Goal: Task Accomplishment & Management: Manage account settings

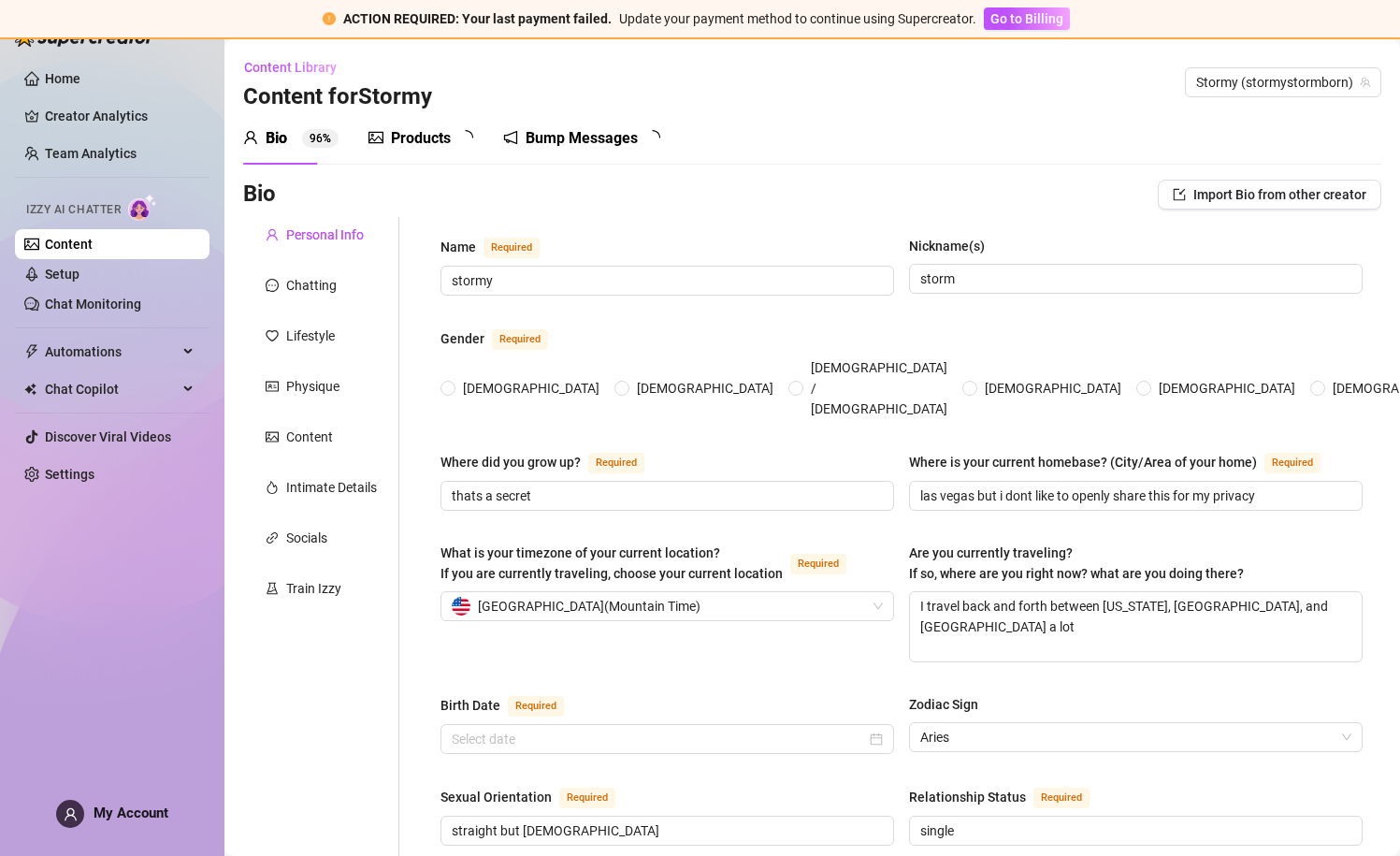
radio input "true"
type input "[DATE]"
click at [1020, 29] on button "Go to Billing" at bounding box center [1027, 18] width 86 height 22
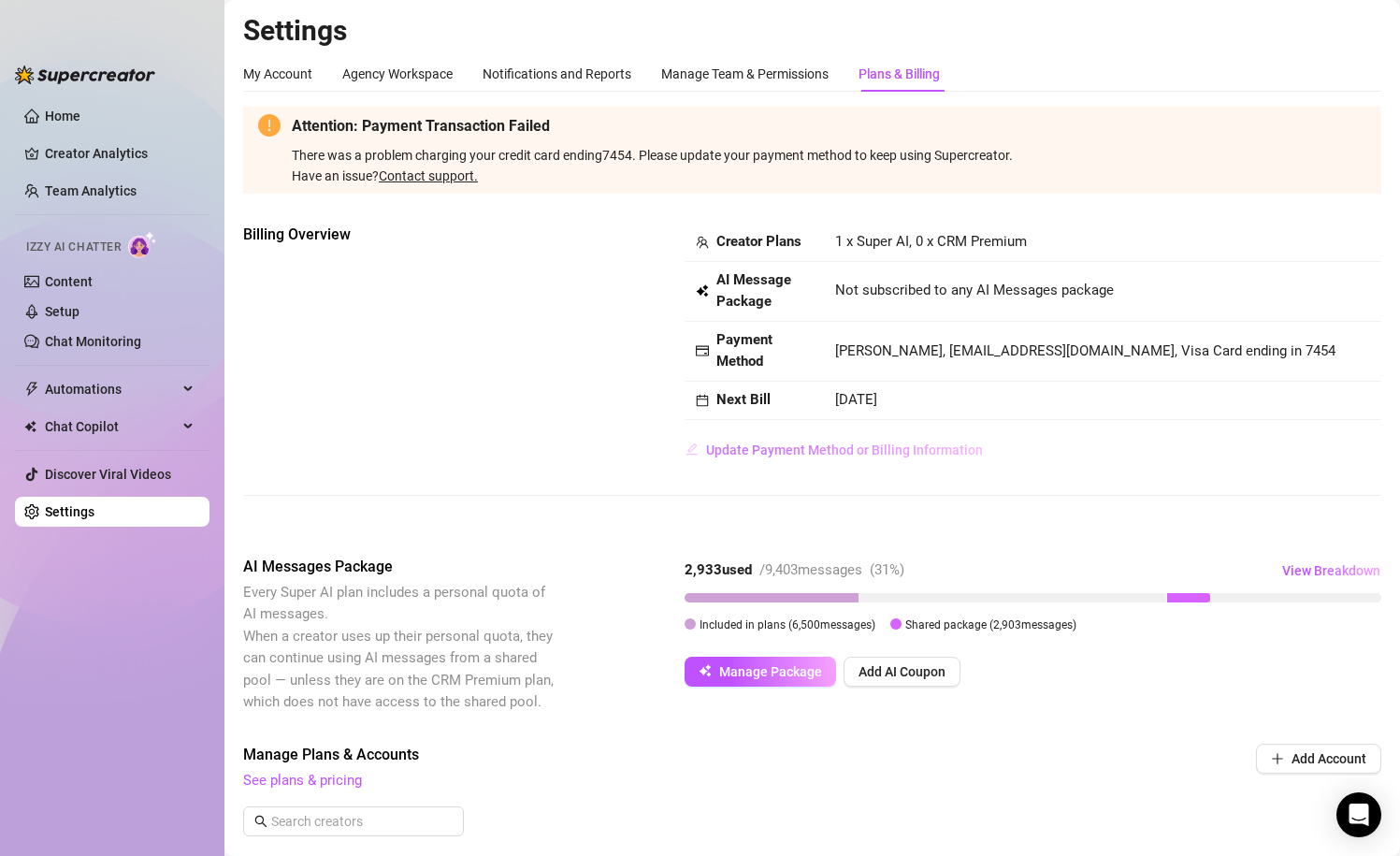
click at [828, 448] on span "Update Payment Method or Billing Information" at bounding box center [844, 451] width 277 height 15
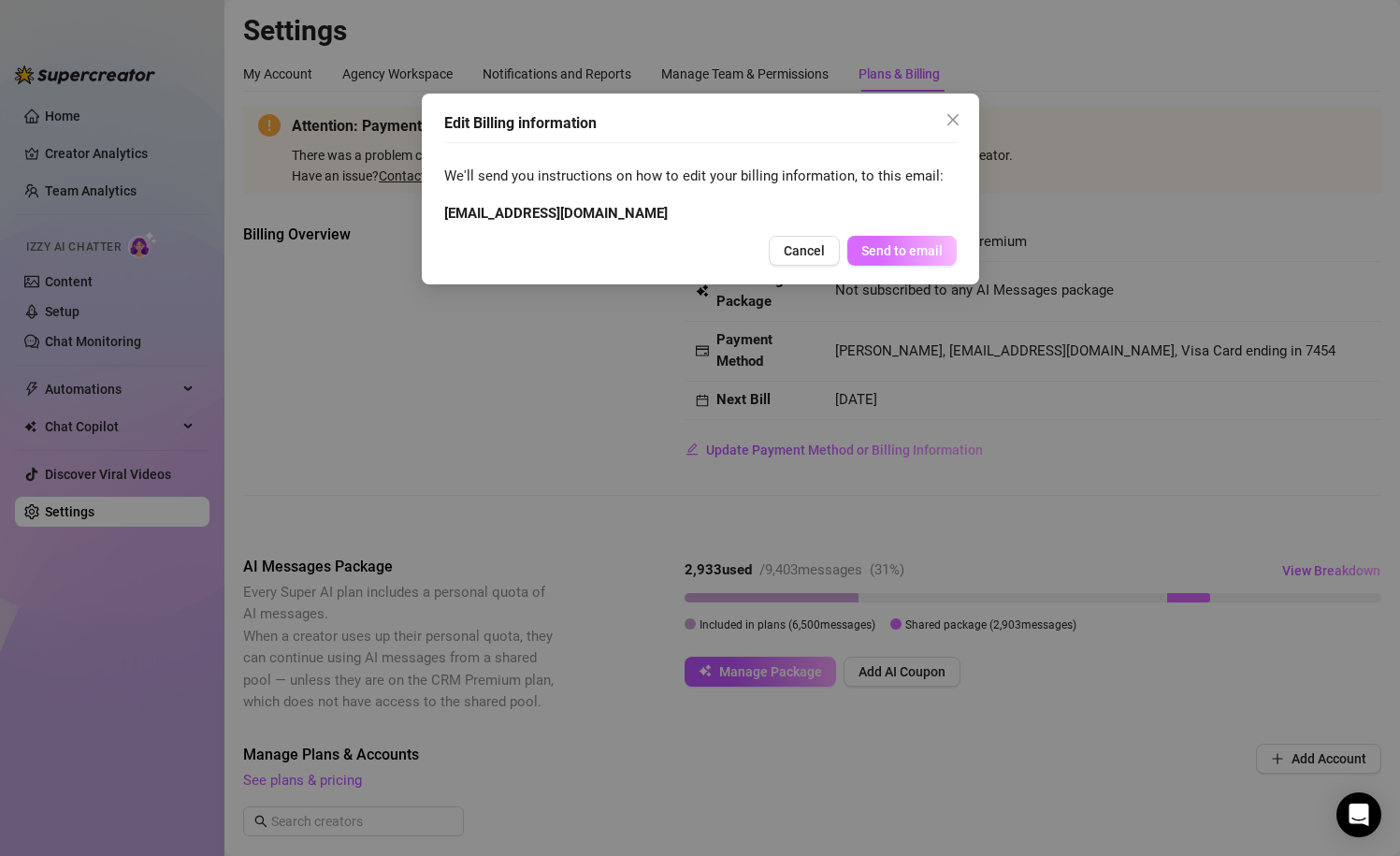
click at [902, 251] on span "Send to email" at bounding box center [902, 251] width 81 height 15
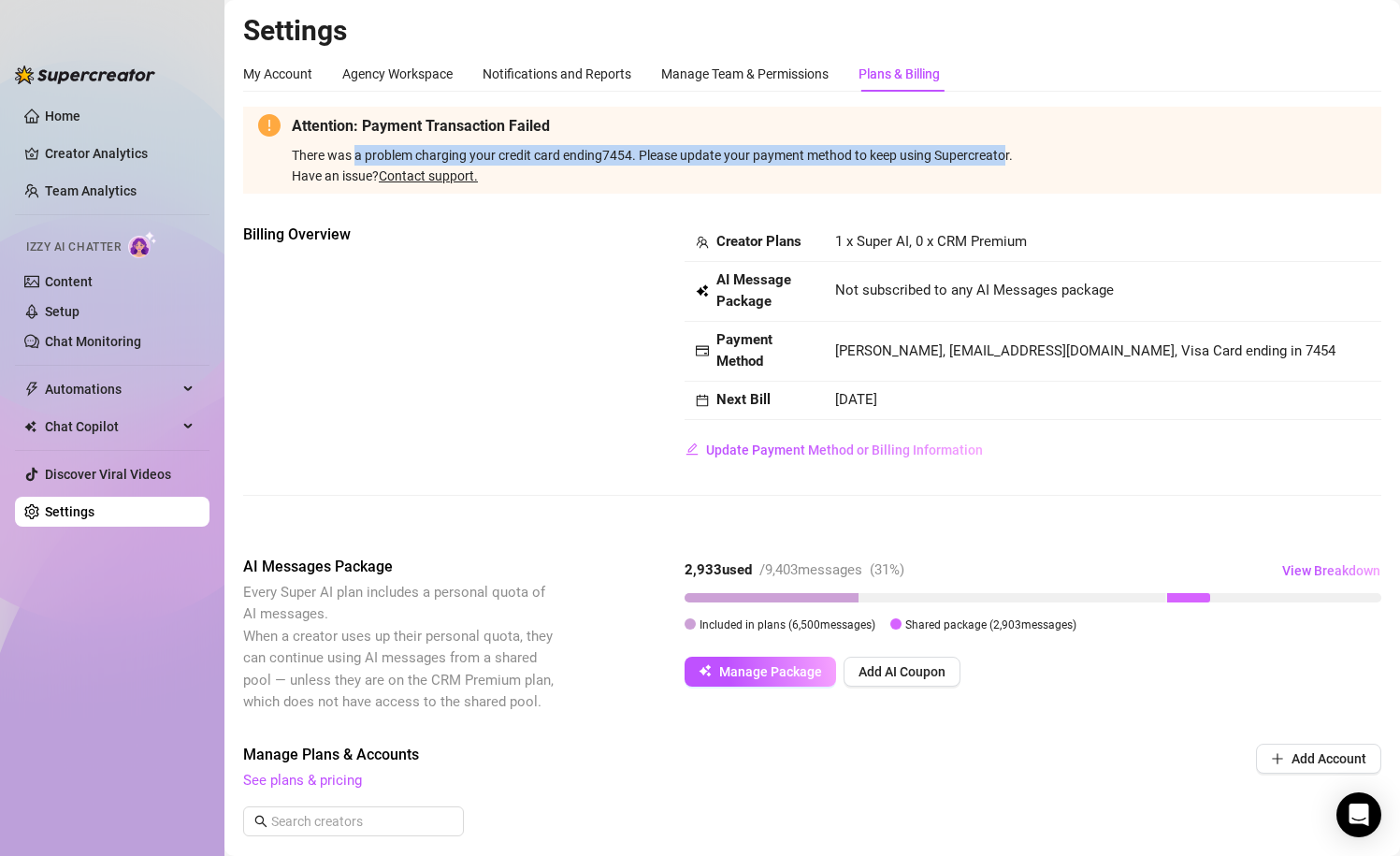
drag, startPoint x: 356, startPoint y: 154, endPoint x: 1010, endPoint y: 147, distance: 654.0
click at [1011, 148] on span "There was a problem charging your credit card ending 7454 . Please update your …" at bounding box center [828, 167] width 1074 height 38
click at [1005, 148] on span "There was a problem charging your credit card ending 7454 . Please update your …" at bounding box center [828, 167] width 1074 height 38
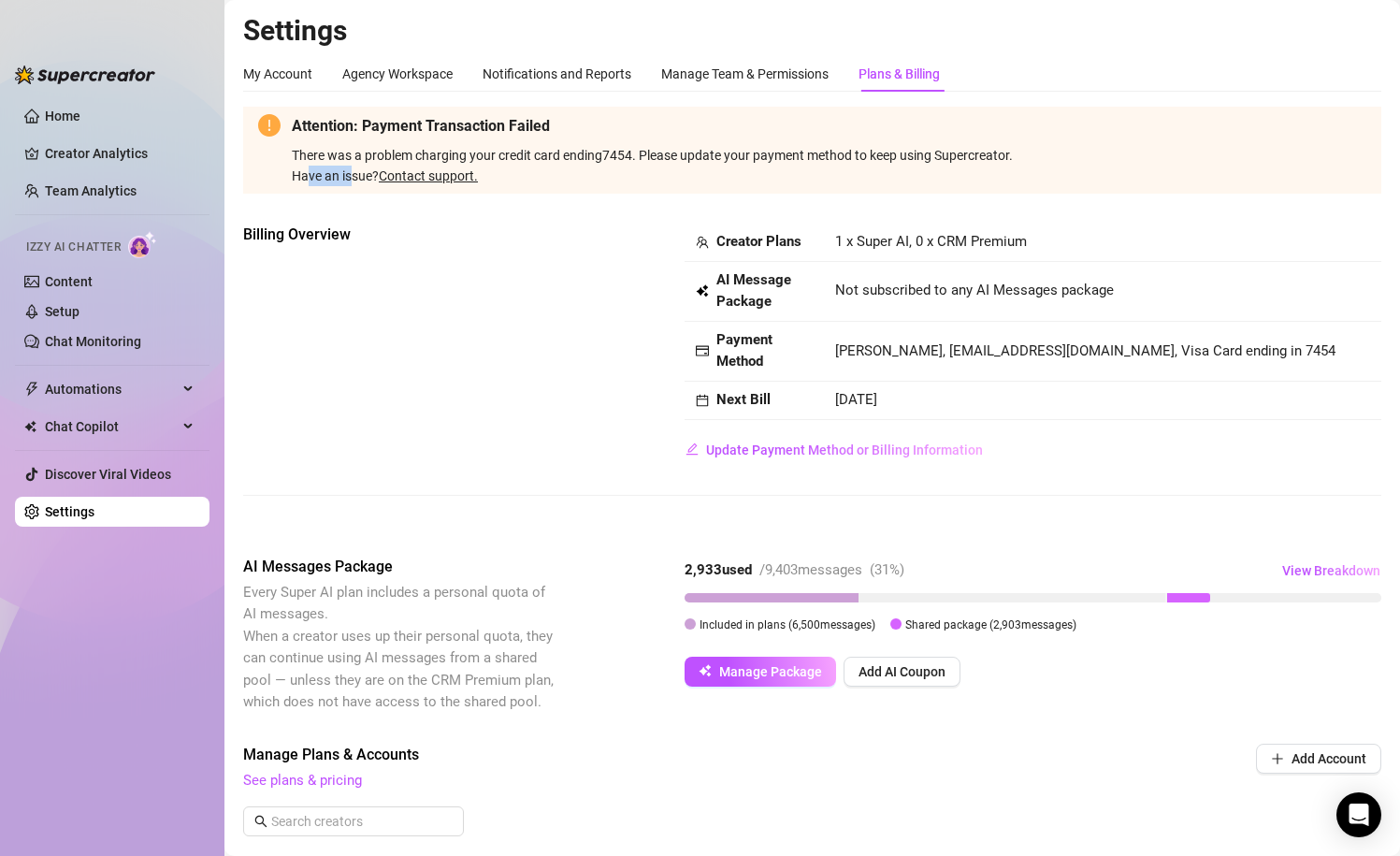
drag, startPoint x: 308, startPoint y: 170, endPoint x: 352, endPoint y: 170, distance: 44.0
click at [352, 173] on div "Have an issue? Contact support." at bounding box center [828, 175] width 1074 height 20
click at [352, 170] on div "Have an issue? Contact support." at bounding box center [828, 175] width 1074 height 20
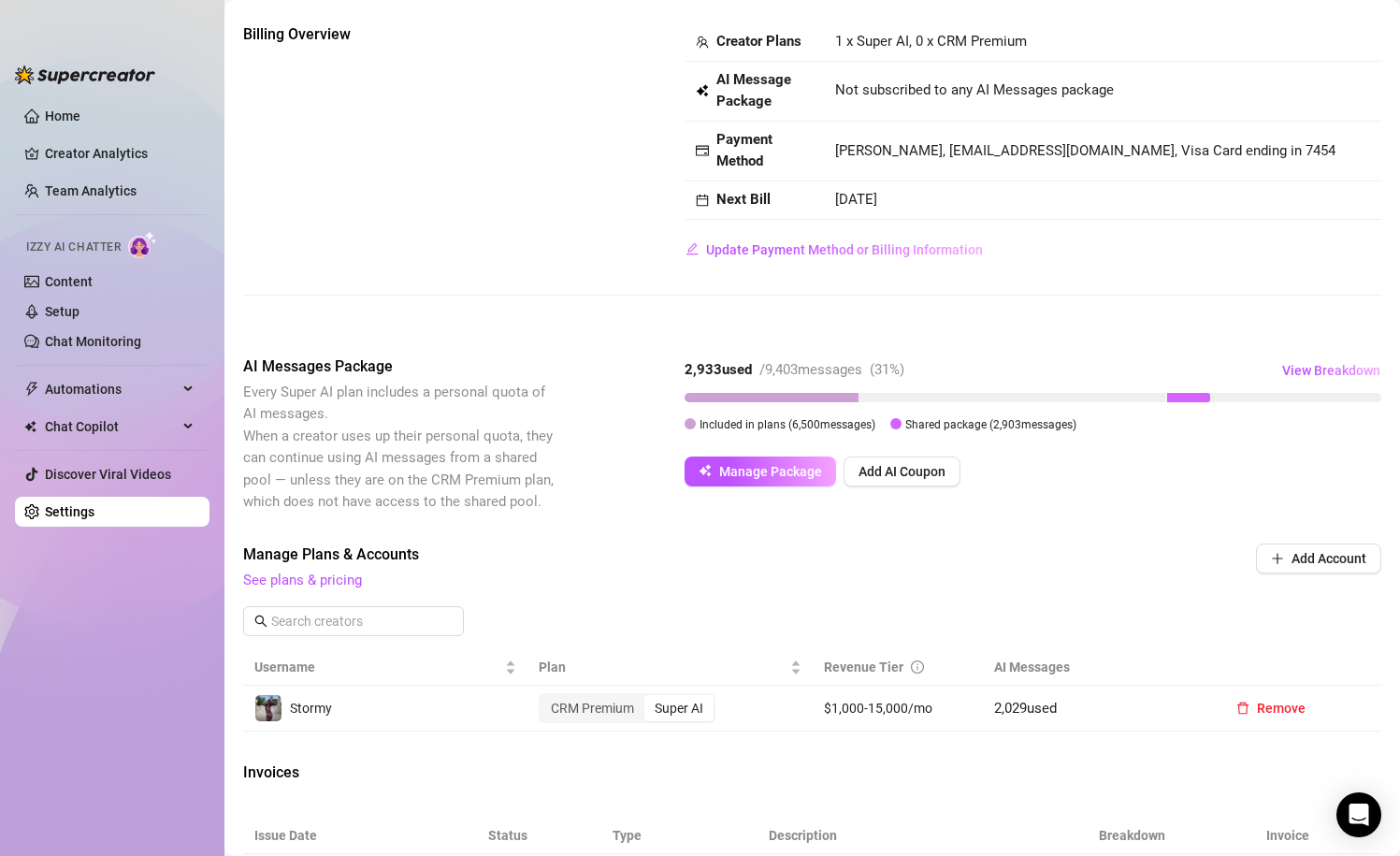
scroll to position [176, 0]
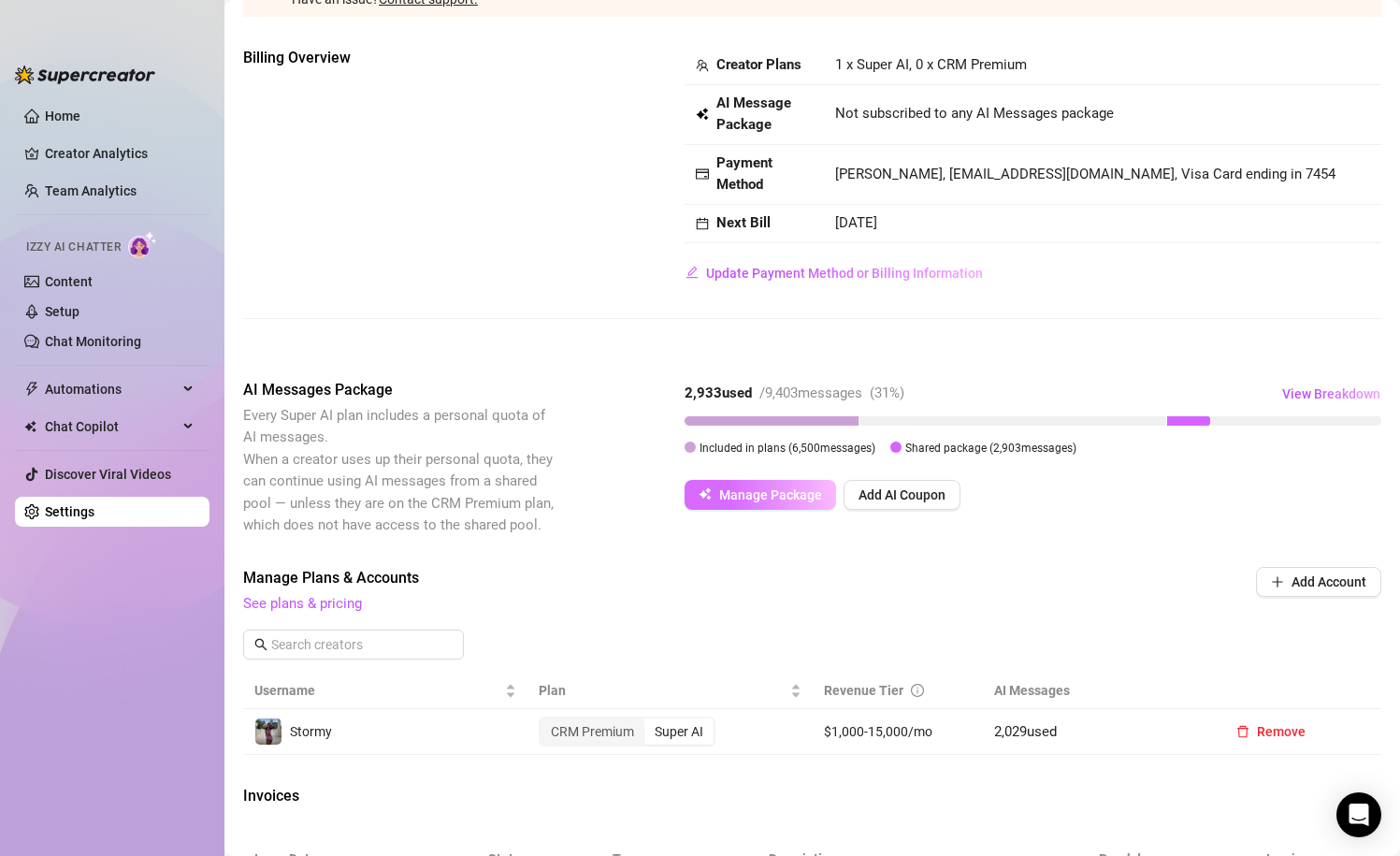
click at [758, 488] on span "Manage Package" at bounding box center [769, 495] width 103 height 15
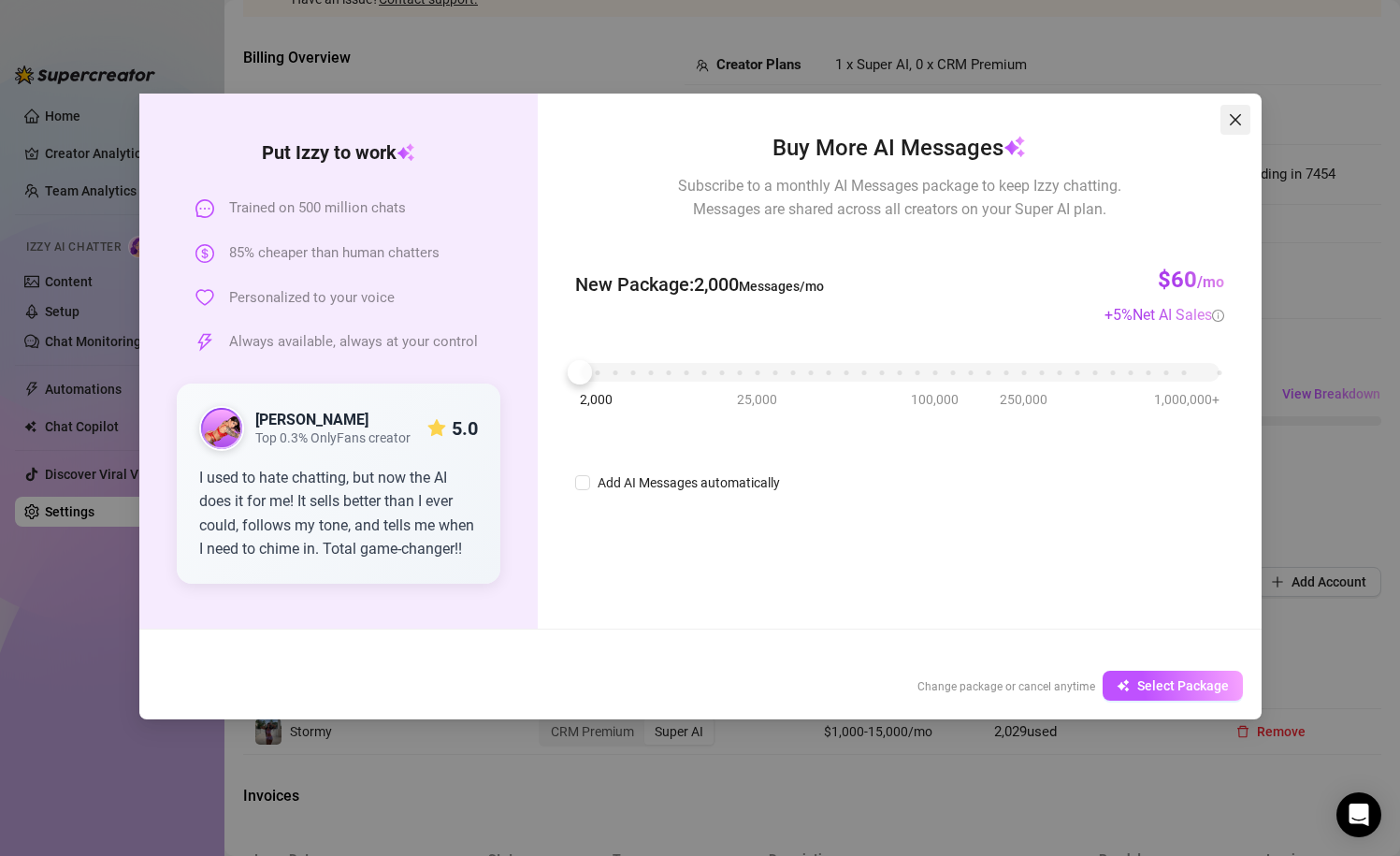
click at [1232, 121] on icon "close" at bounding box center [1235, 120] width 15 height 15
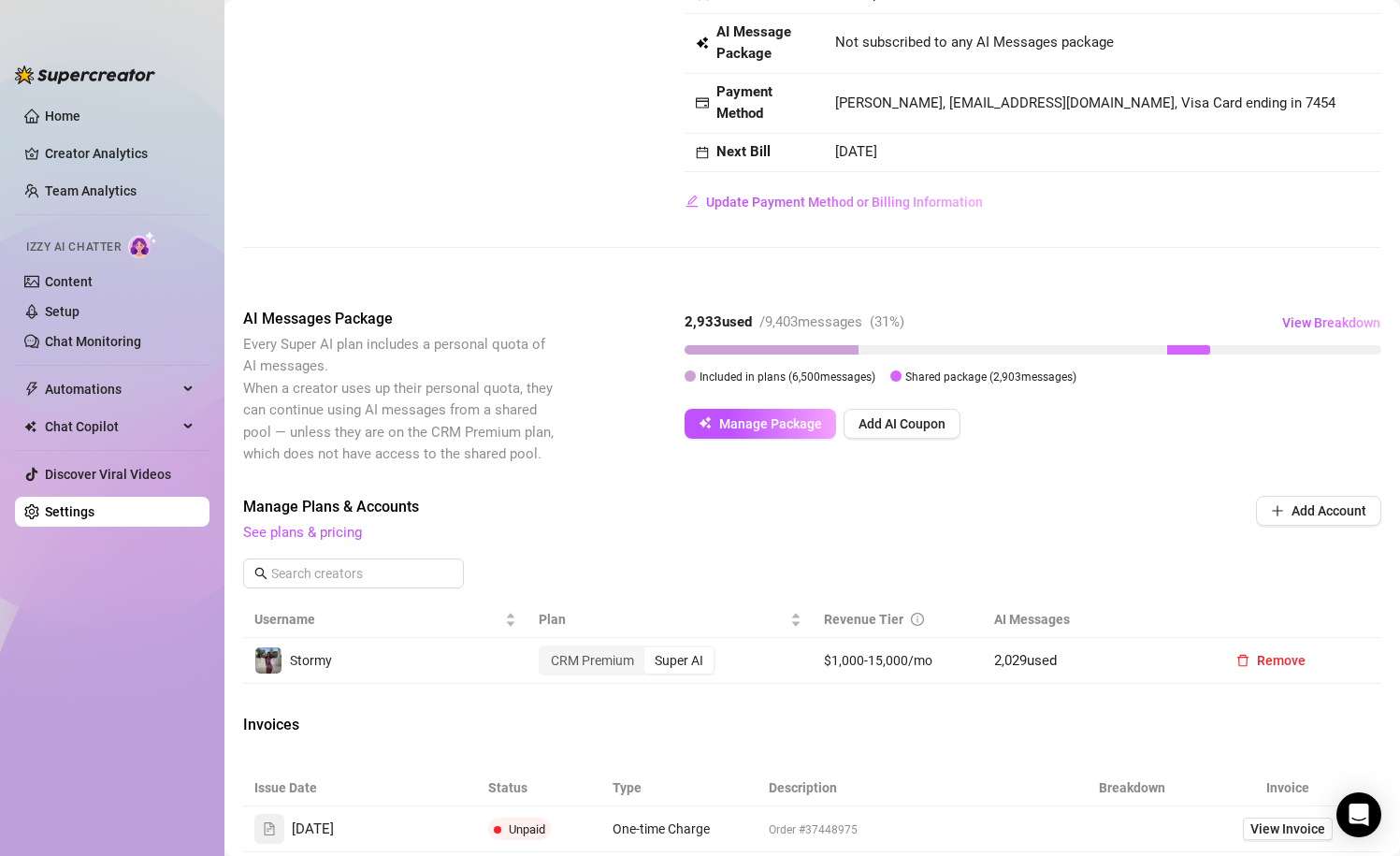
scroll to position [0, 0]
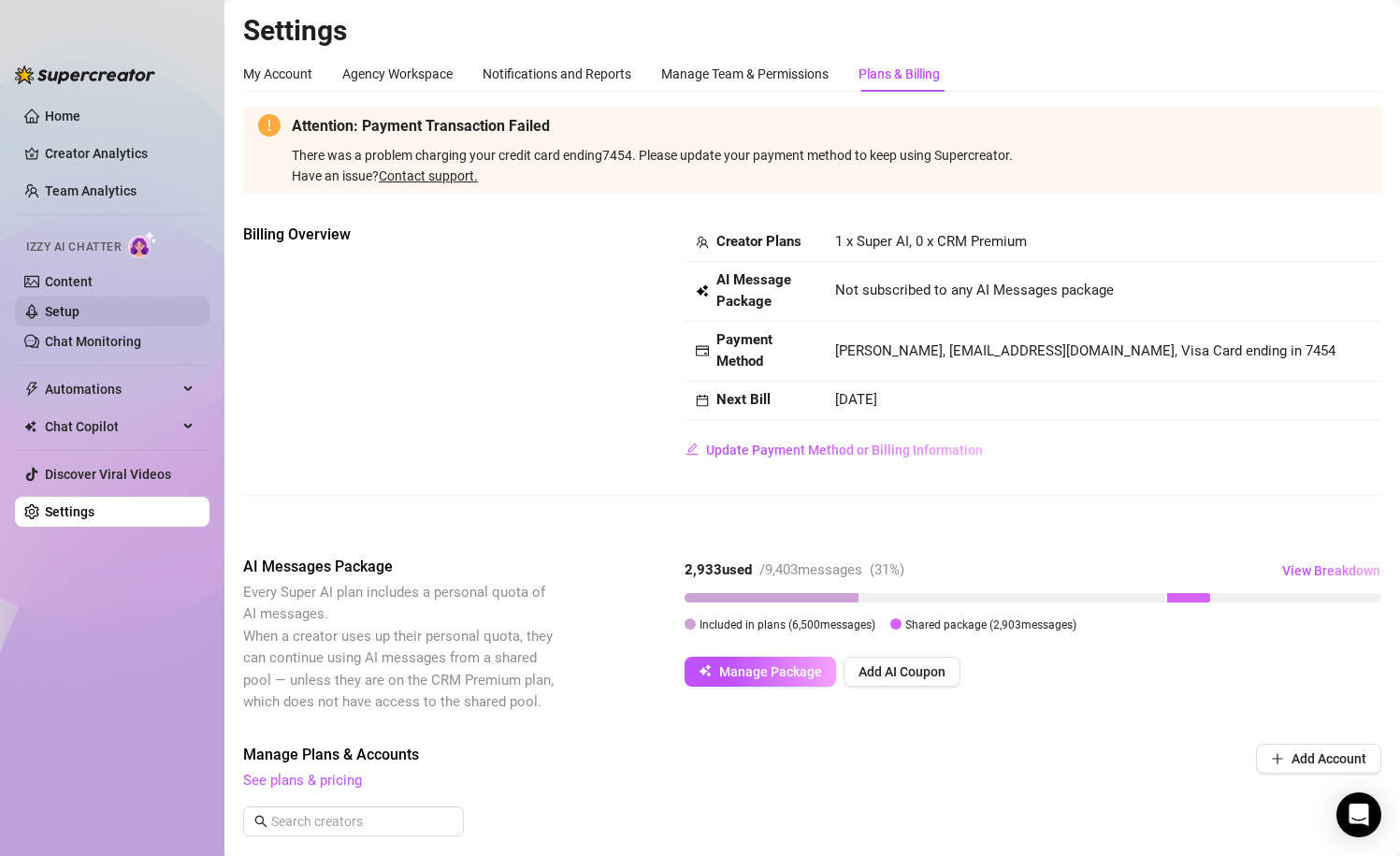
click at [80, 304] on link "Setup" at bounding box center [62, 312] width 34 height 15
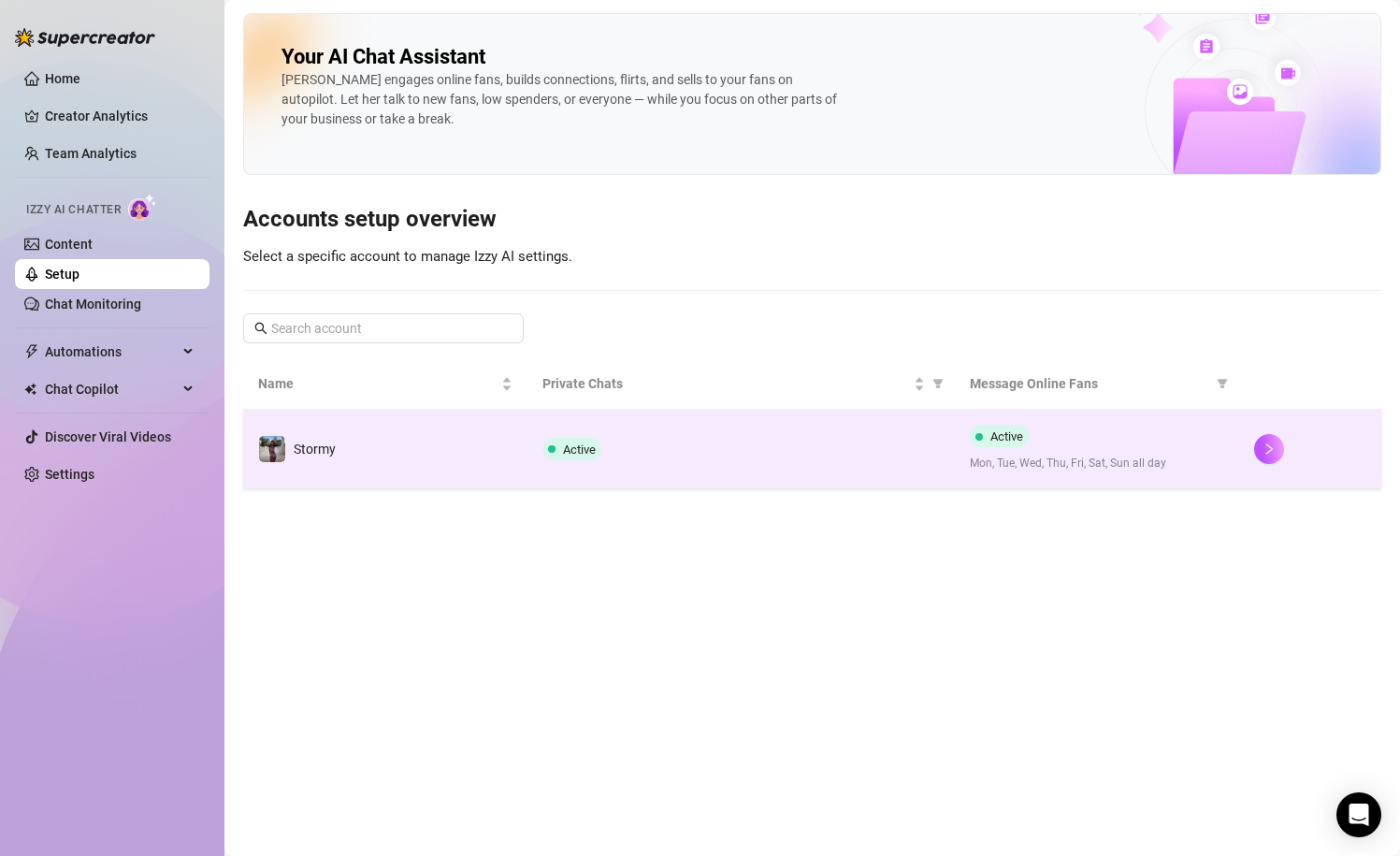
click at [637, 465] on td "Active" at bounding box center [740, 449] width 426 height 79
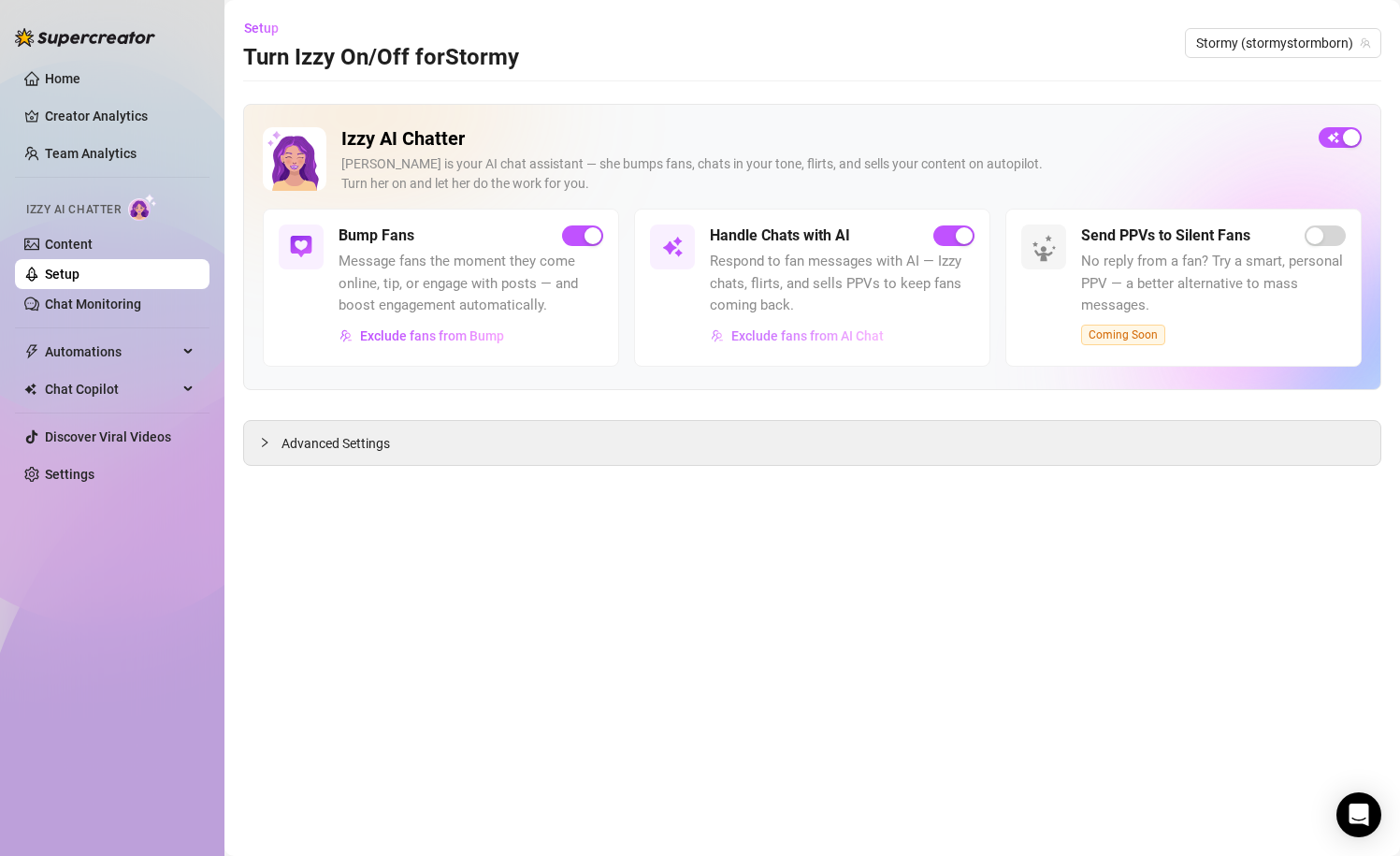
click at [807, 343] on button "Exclude fans from AI Chat" at bounding box center [797, 335] width 174 height 30
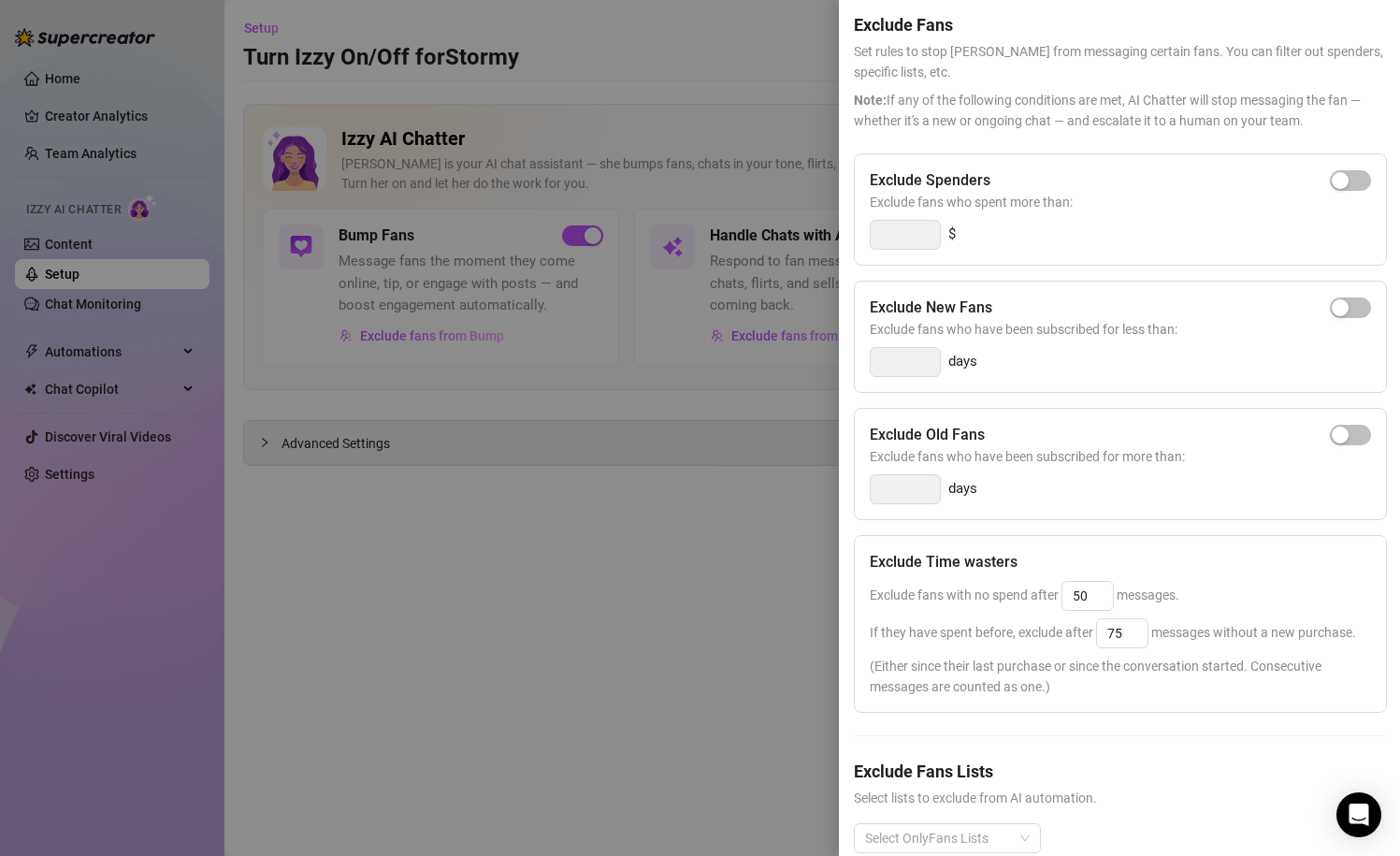
scroll to position [106, 0]
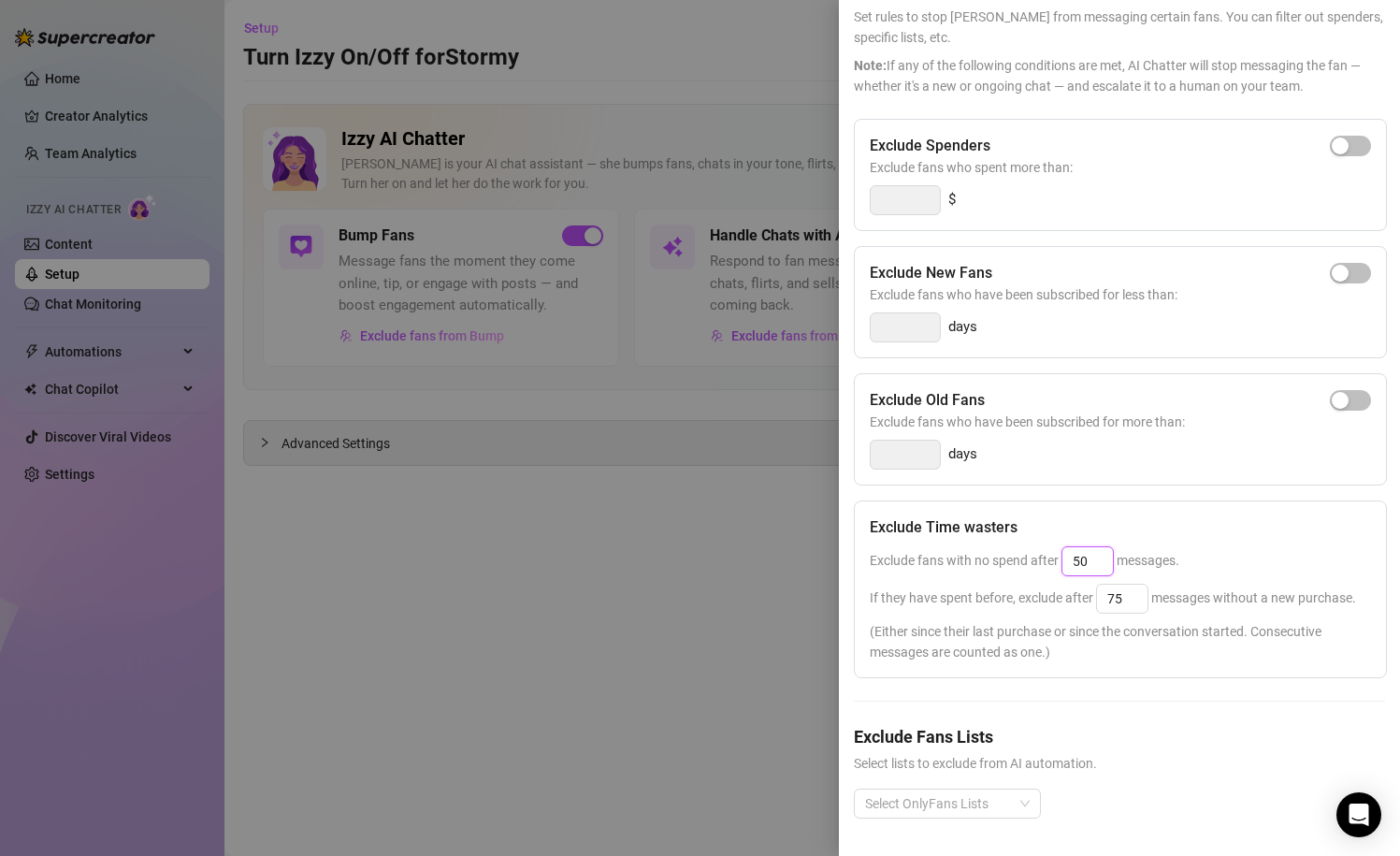
click at [1084, 560] on input "50" at bounding box center [1087, 561] width 51 height 28
type input "5"
type input "75"
click at [1123, 602] on input "75" at bounding box center [1122, 598] width 51 height 28
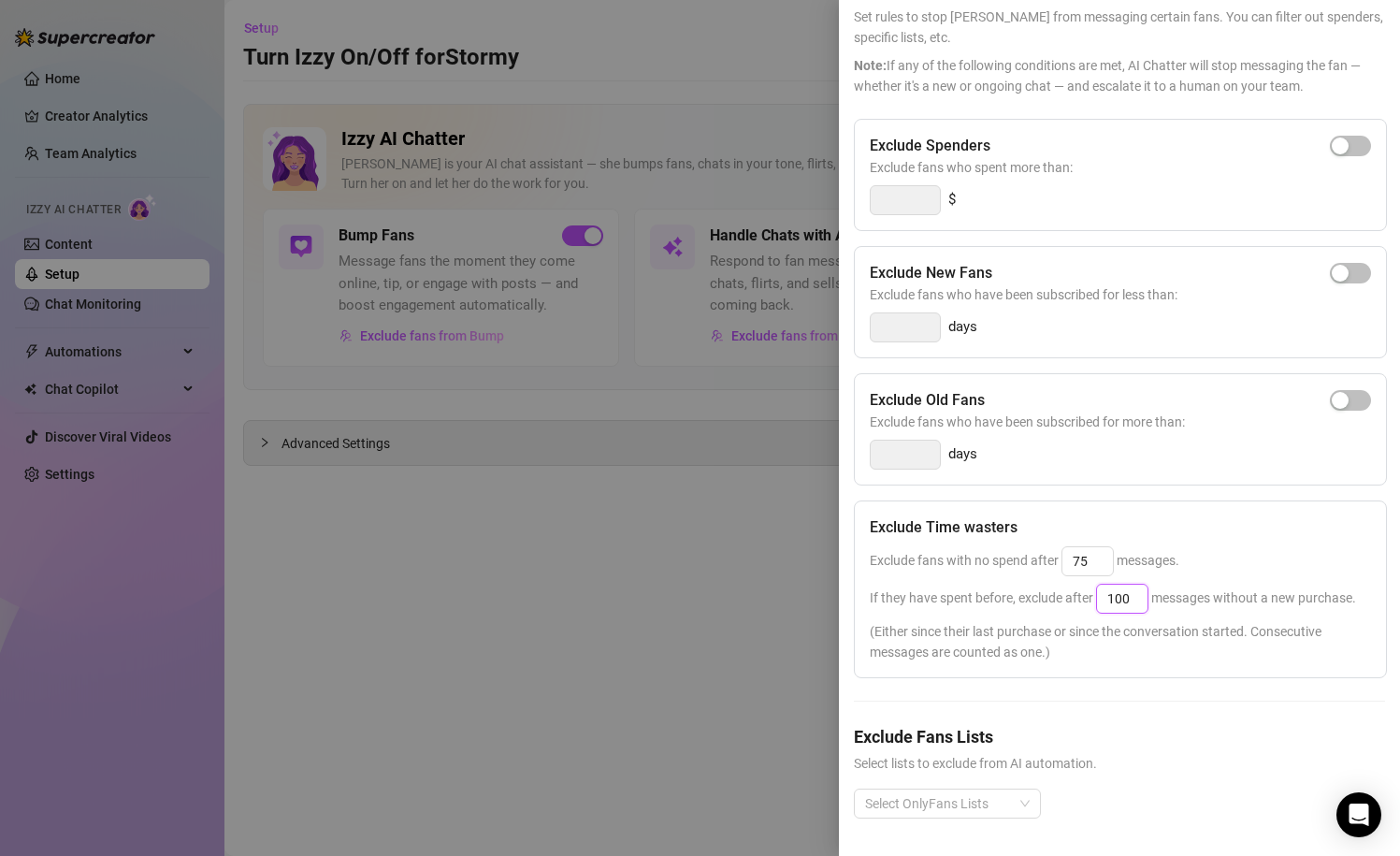
type input "100"
click at [1193, 632] on span "(Either since their last purchase or since the conversation started. Consecutiv…" at bounding box center [1119, 641] width 501 height 41
click at [1115, 604] on input "100" at bounding box center [1122, 598] width 51 height 28
click at [1129, 604] on input "100" at bounding box center [1122, 598] width 51 height 28
click at [1129, 629] on span "(Either since their last purchase or since the conversation started. Consecutiv…" at bounding box center [1119, 641] width 501 height 41
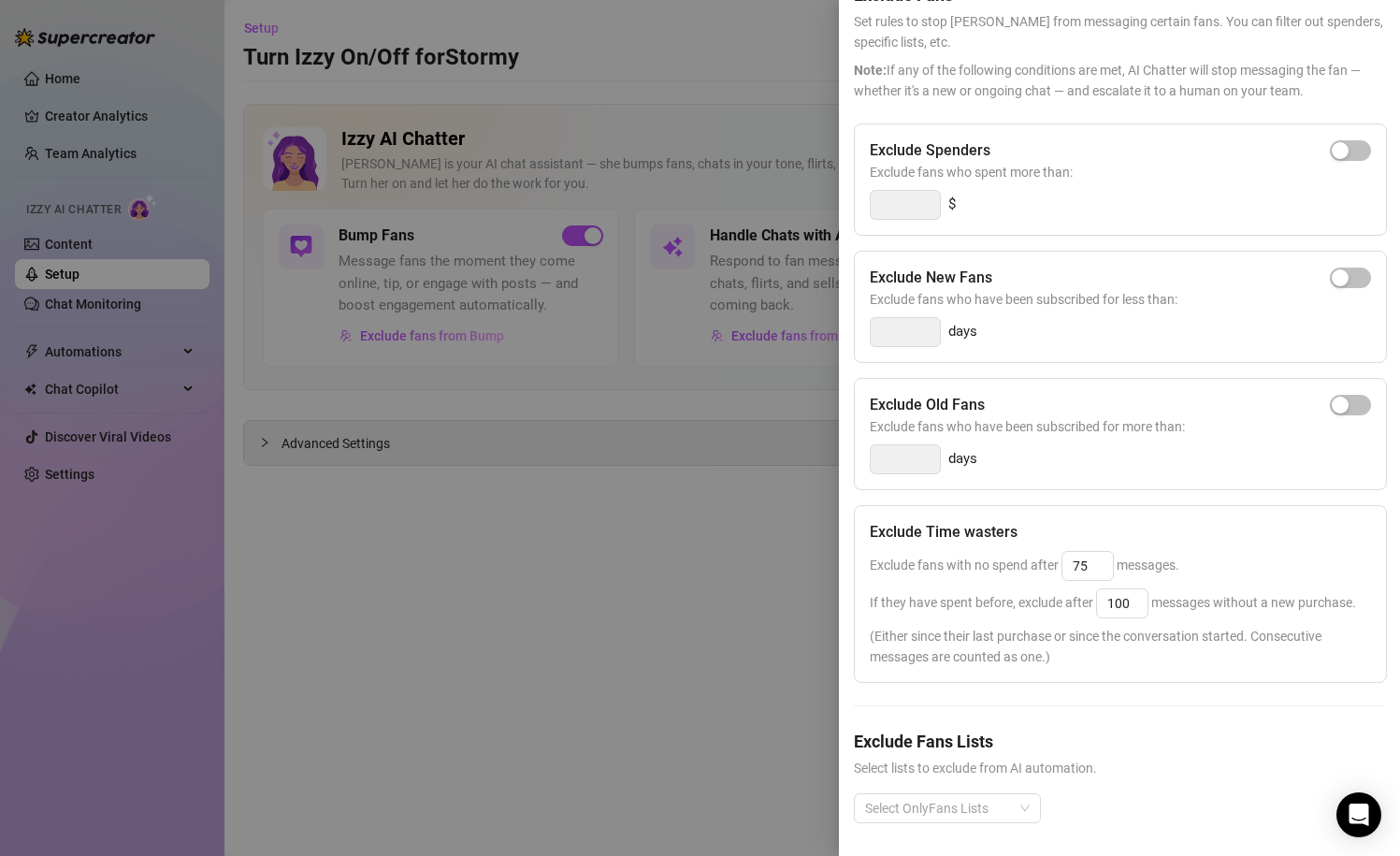
scroll to position [0, 0]
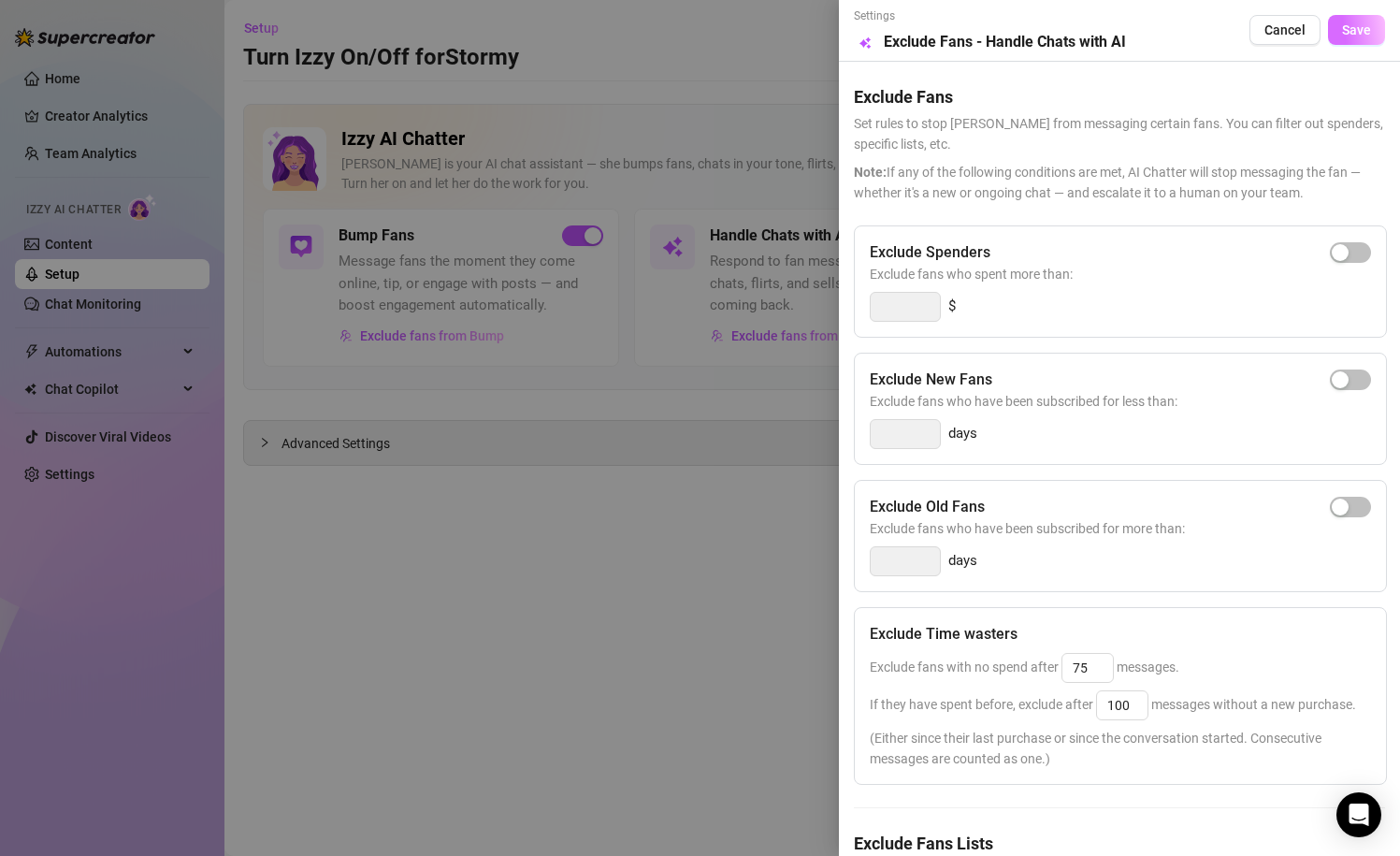
click at [1332, 21] on button "Save" at bounding box center [1357, 30] width 57 height 30
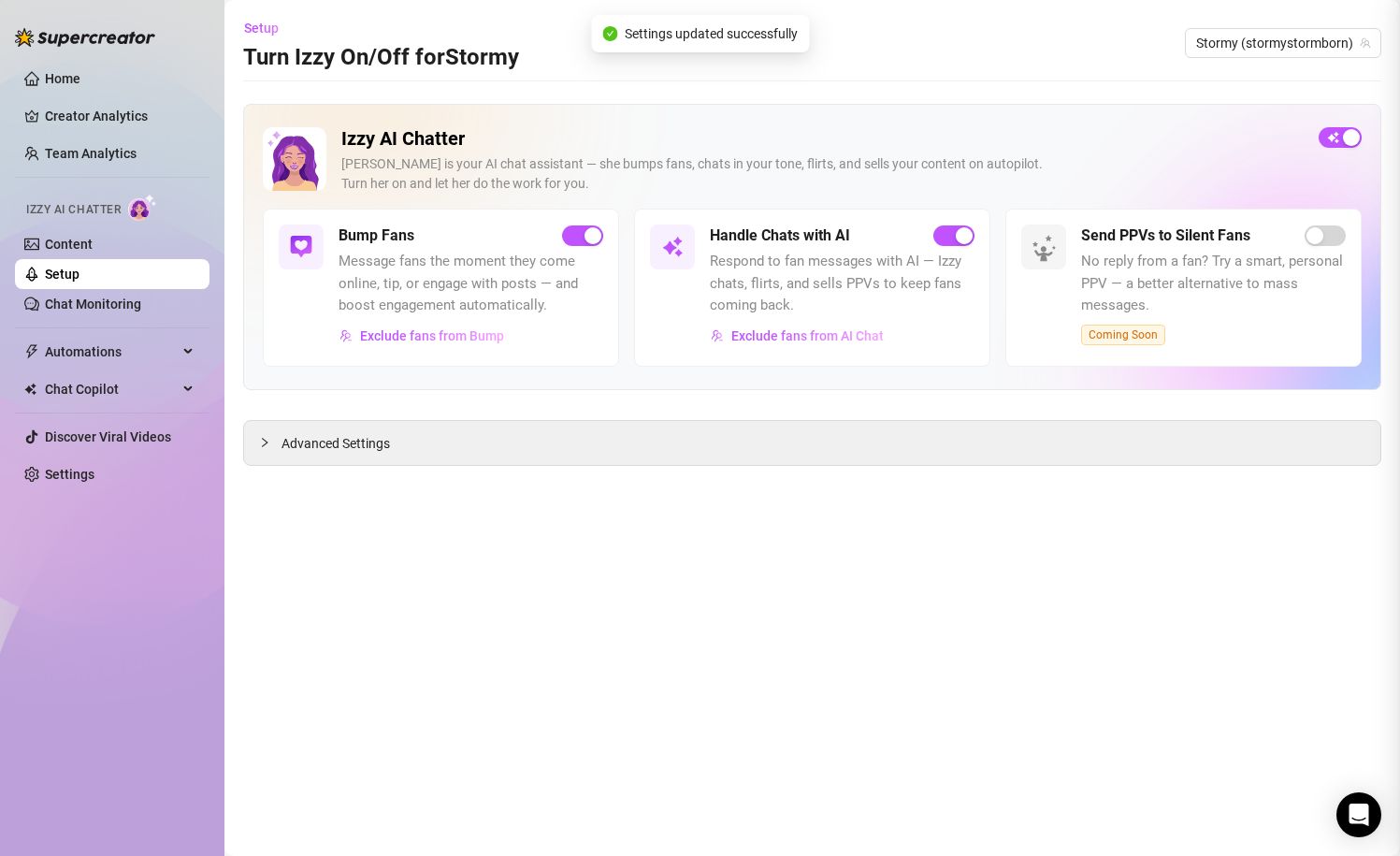
scroll to position [106, 0]
click at [93, 237] on link "Content" at bounding box center [69, 244] width 48 height 15
